Goal: Information Seeking & Learning: Learn about a topic

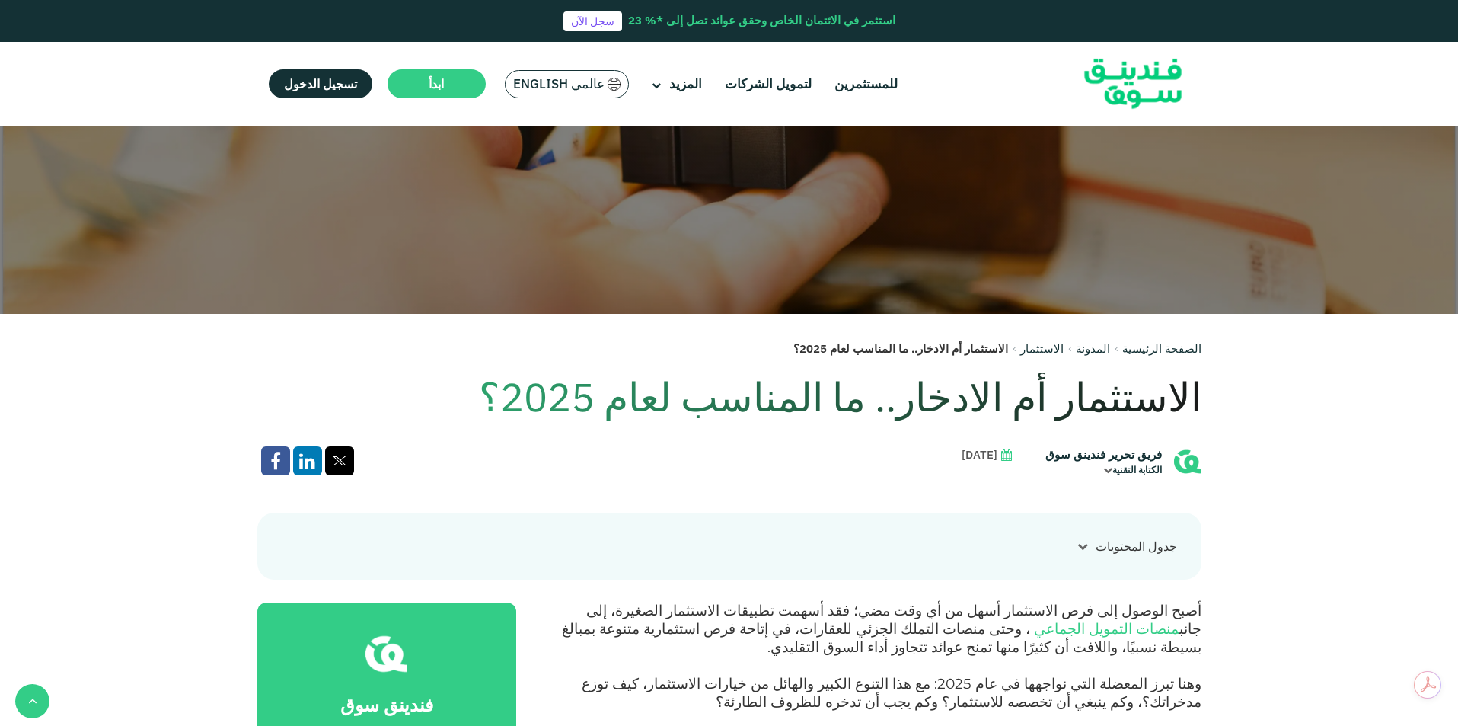
scroll to position [350, 0]
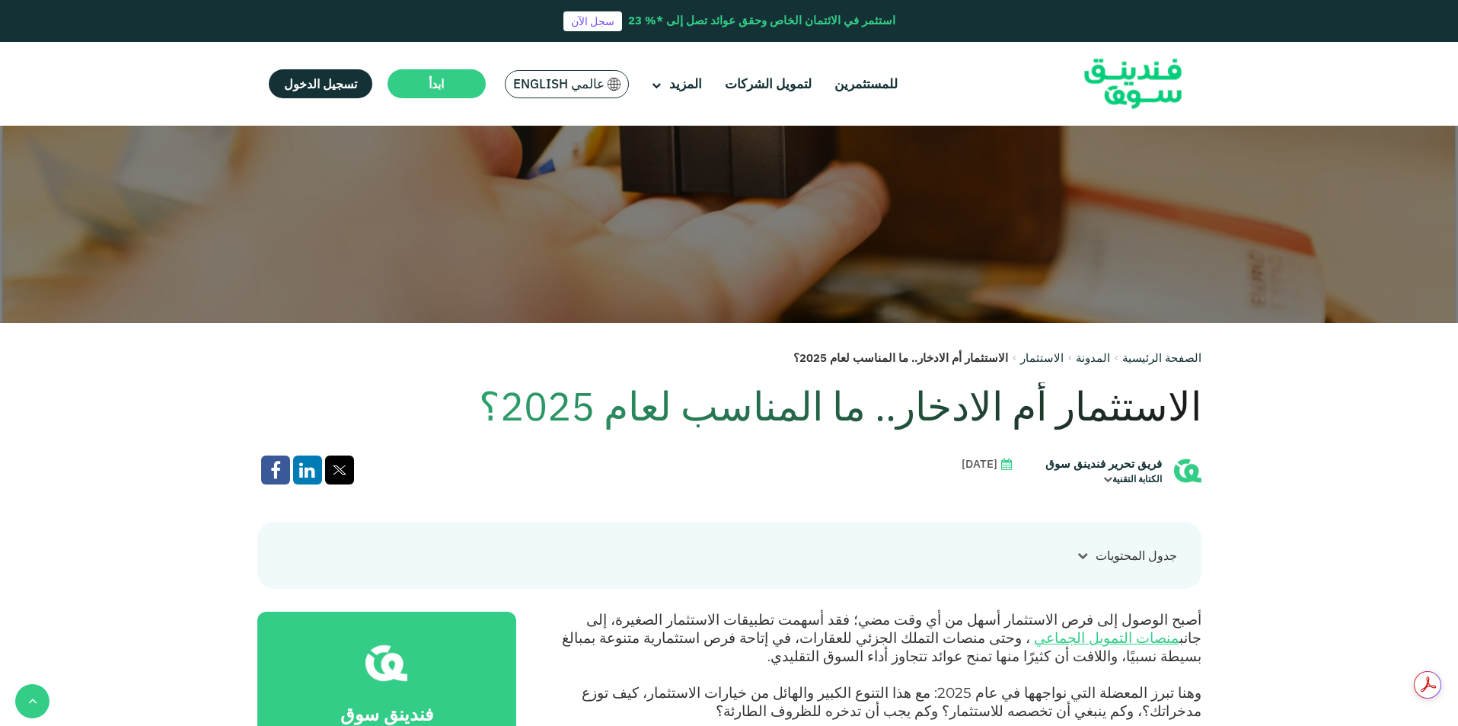
click at [877, 396] on h1 "الاستثمار أم الادخار.. ما المناسب لعام 2025؟" at bounding box center [729, 405] width 944 height 47
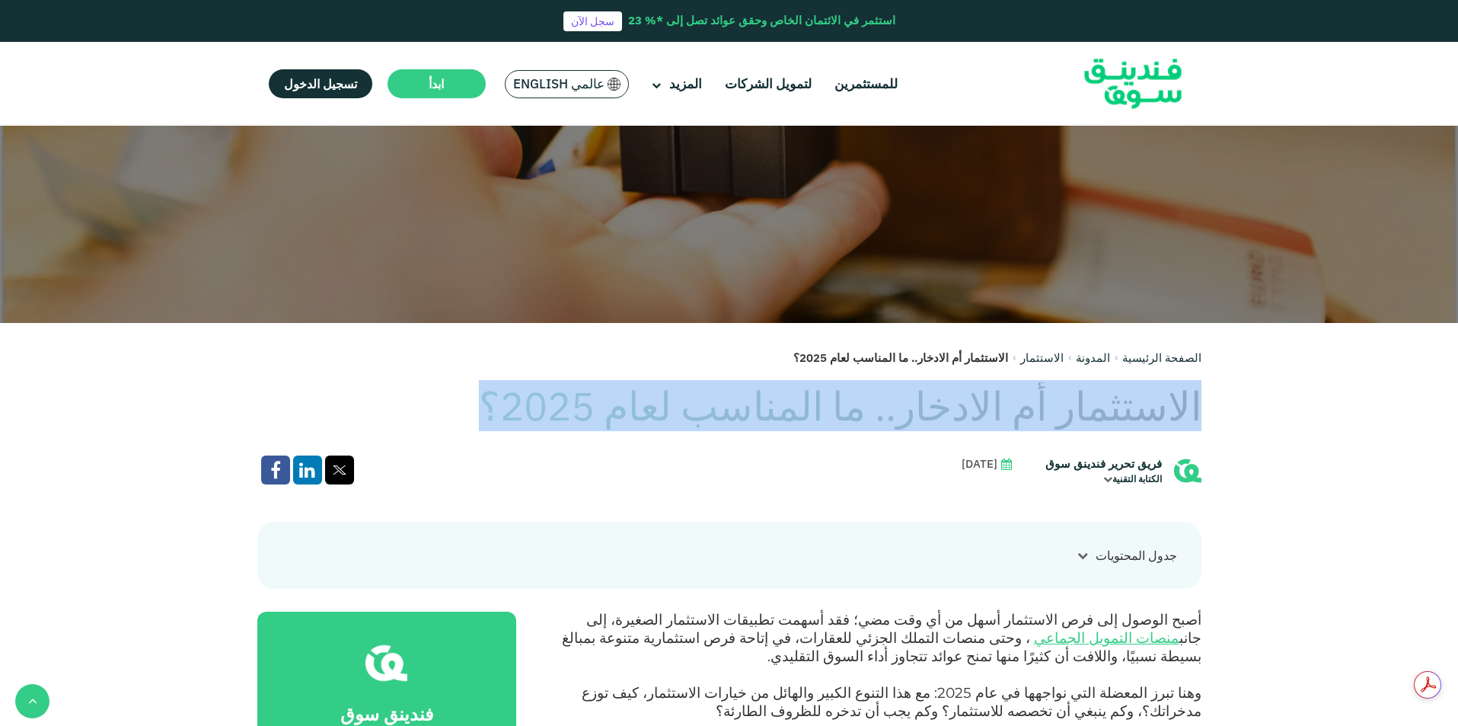
click at [877, 396] on h1 "الاستثمار أم الادخار.. ما المناسب لعام 2025؟" at bounding box center [729, 405] width 944 height 47
copy div "الاستثمار أم الادخار.. ما المناسب لعام 2025؟"
